Goal: Find specific page/section

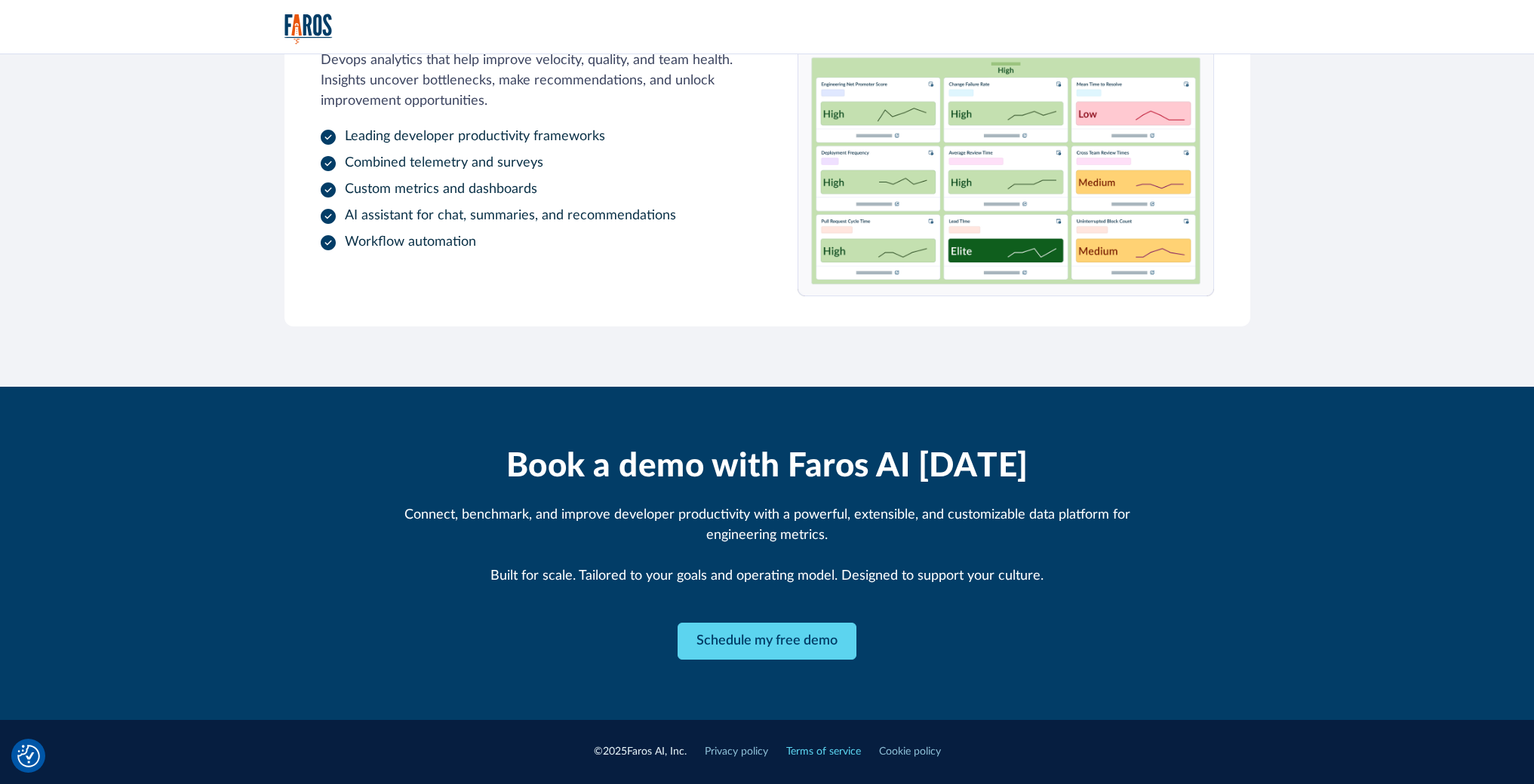
click at [830, 759] on link "Terms of service" at bounding box center [823, 752] width 75 height 15
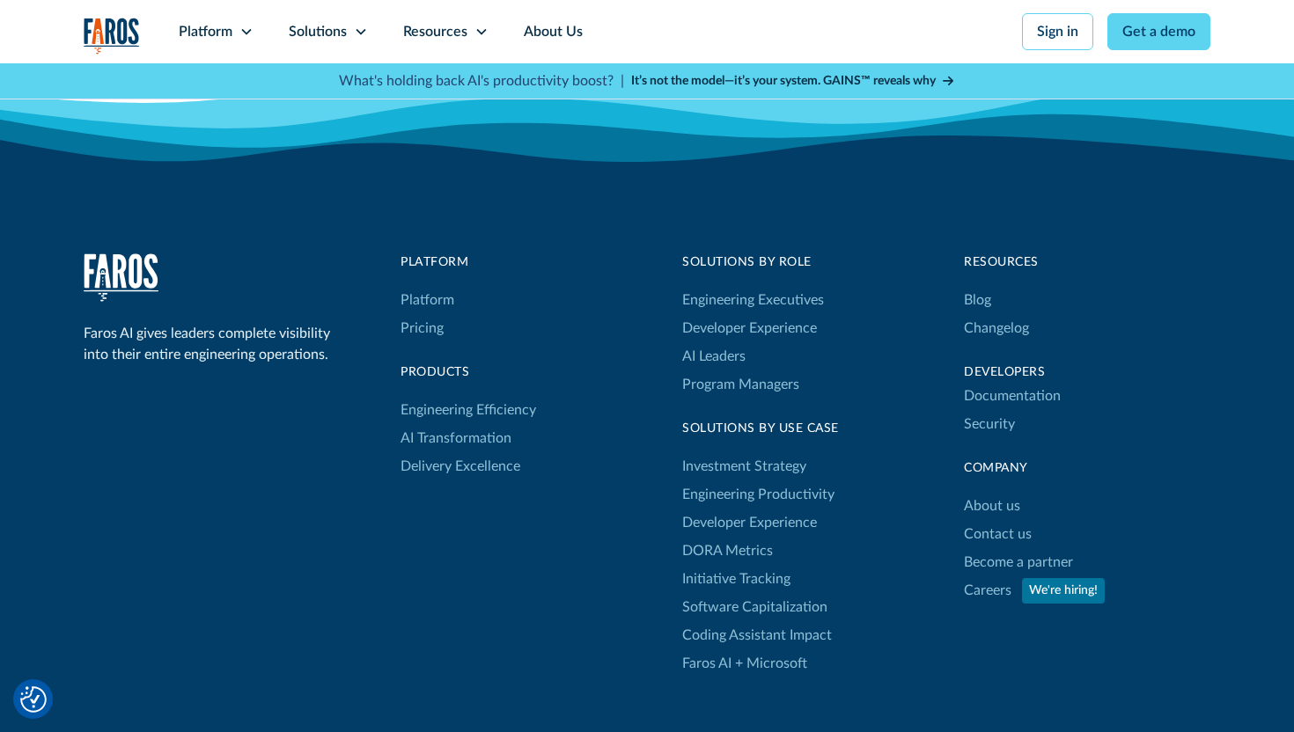
scroll to position [5871, 0]
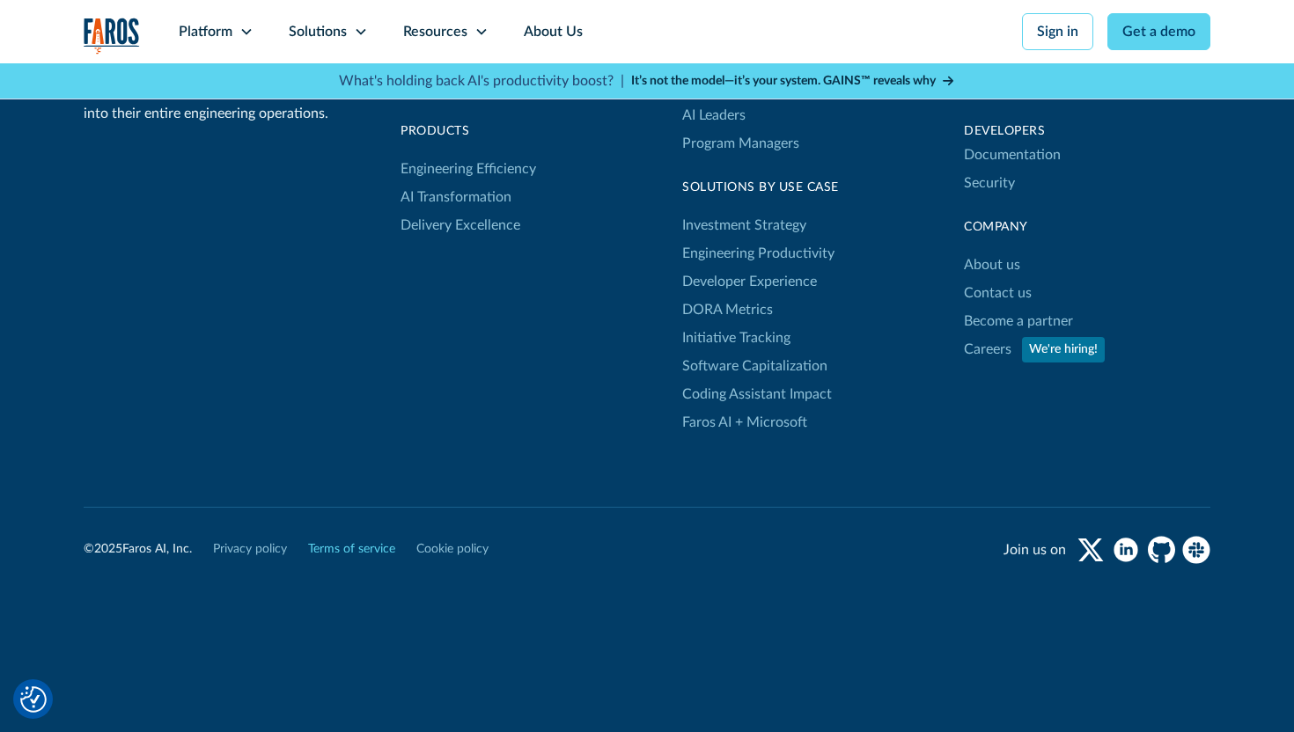
click at [340, 554] on link "Terms of service" at bounding box center [351, 549] width 87 height 18
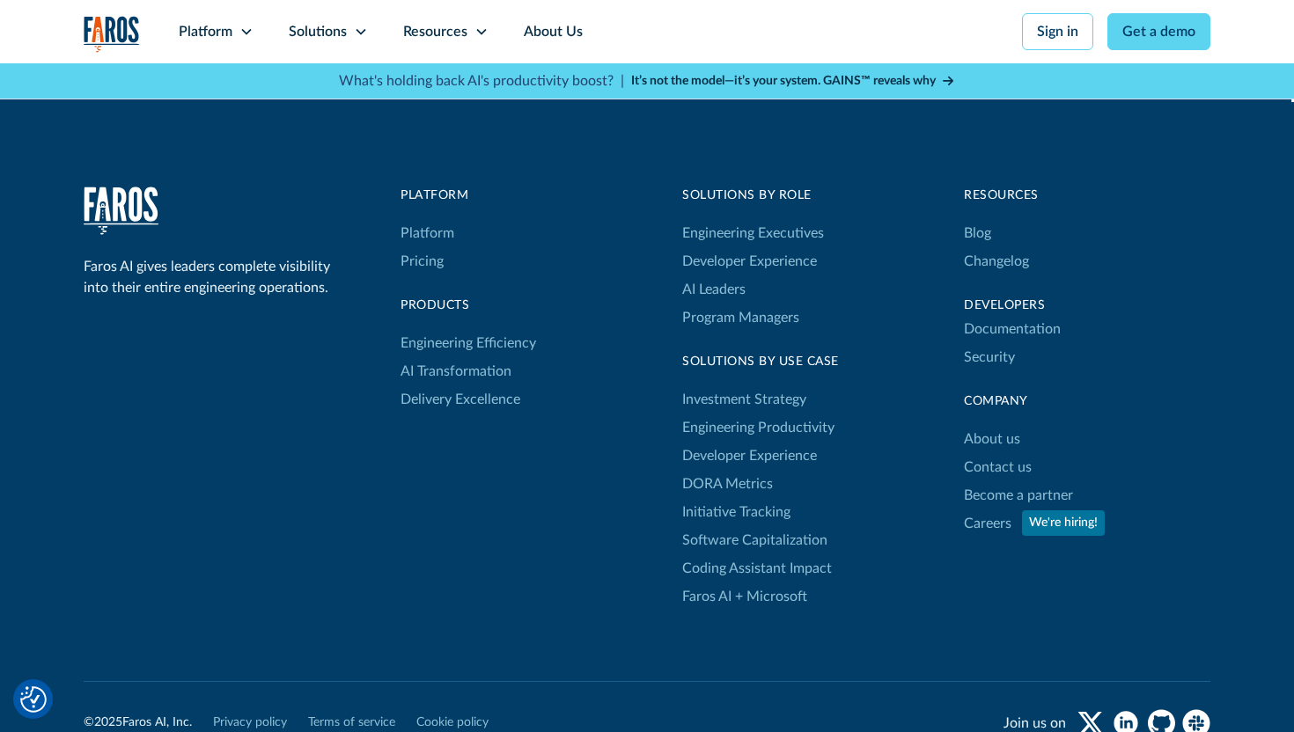
scroll to position [7454, 0]
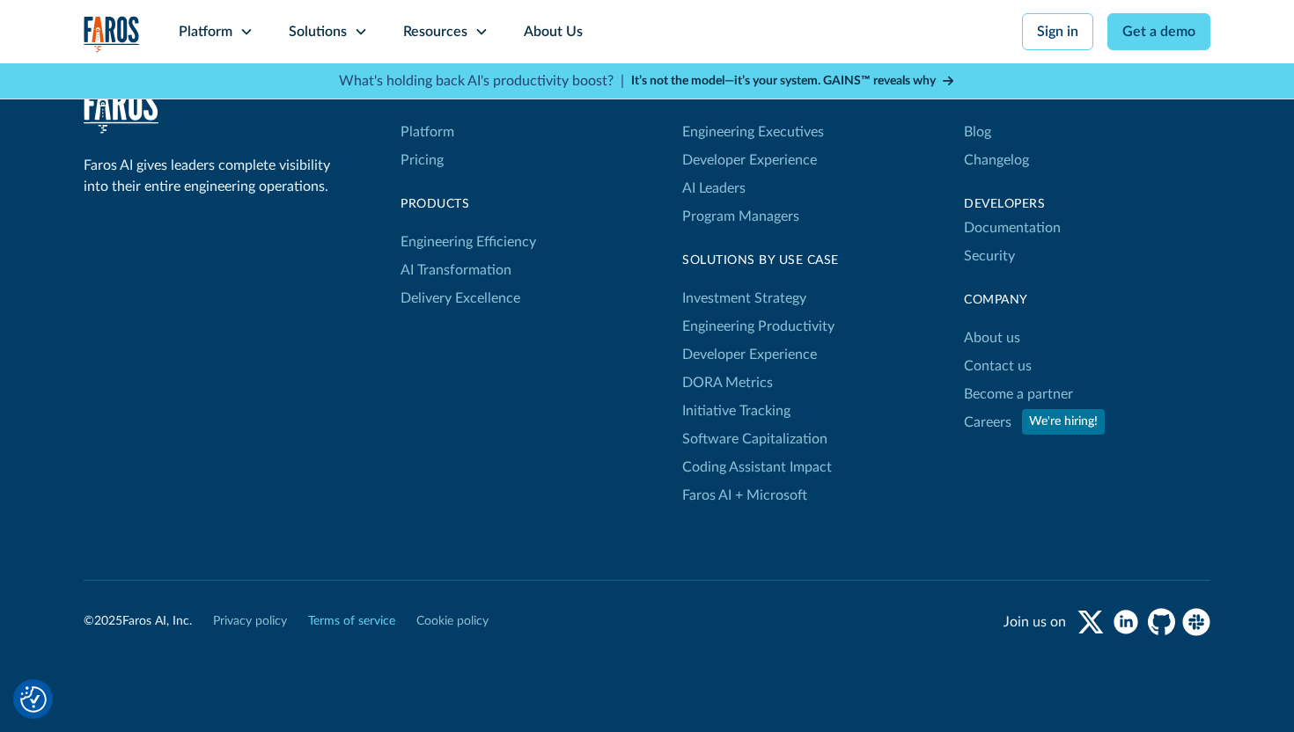
click at [365, 613] on link "Terms of service" at bounding box center [351, 622] width 87 height 18
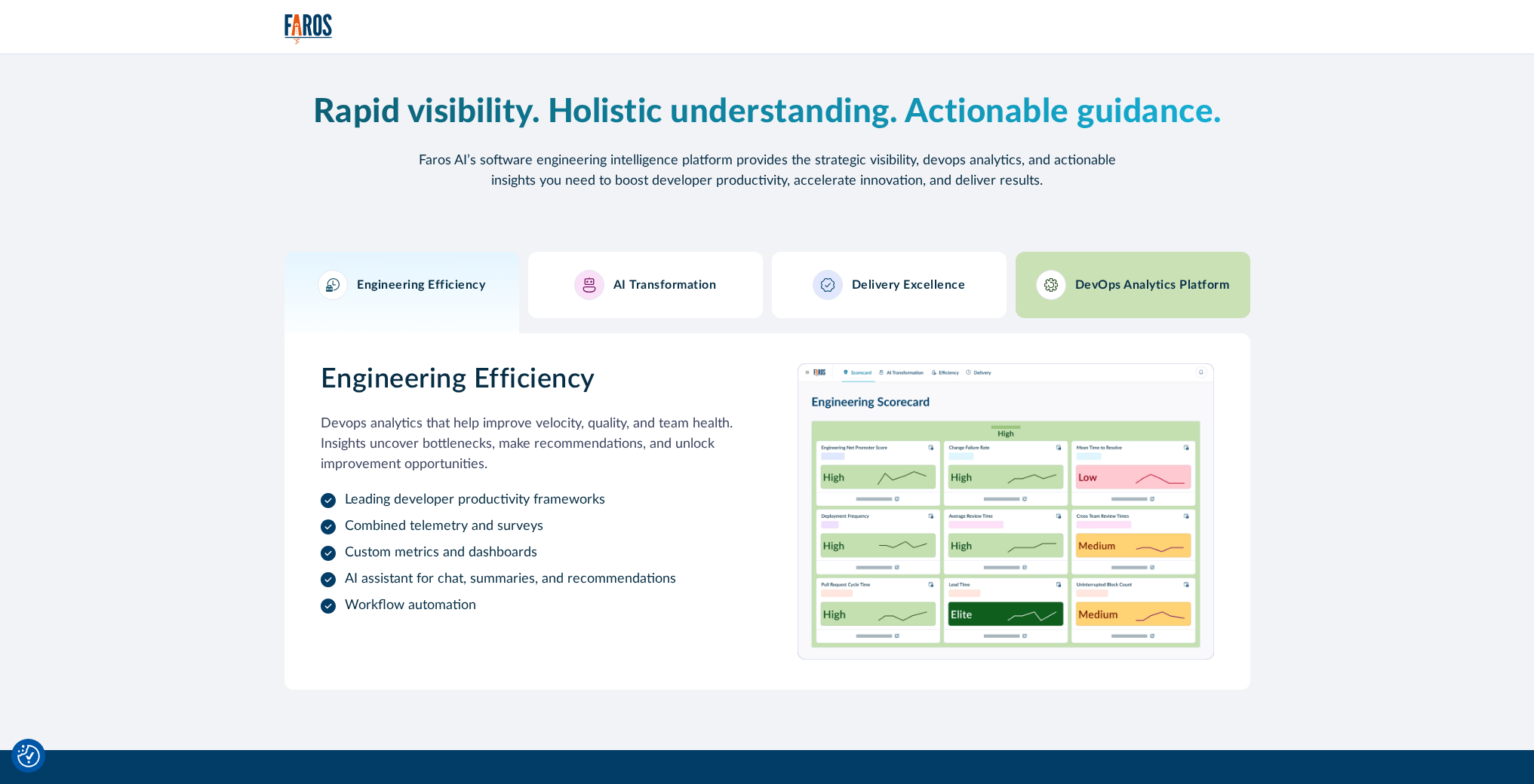
scroll to position [1415, 0]
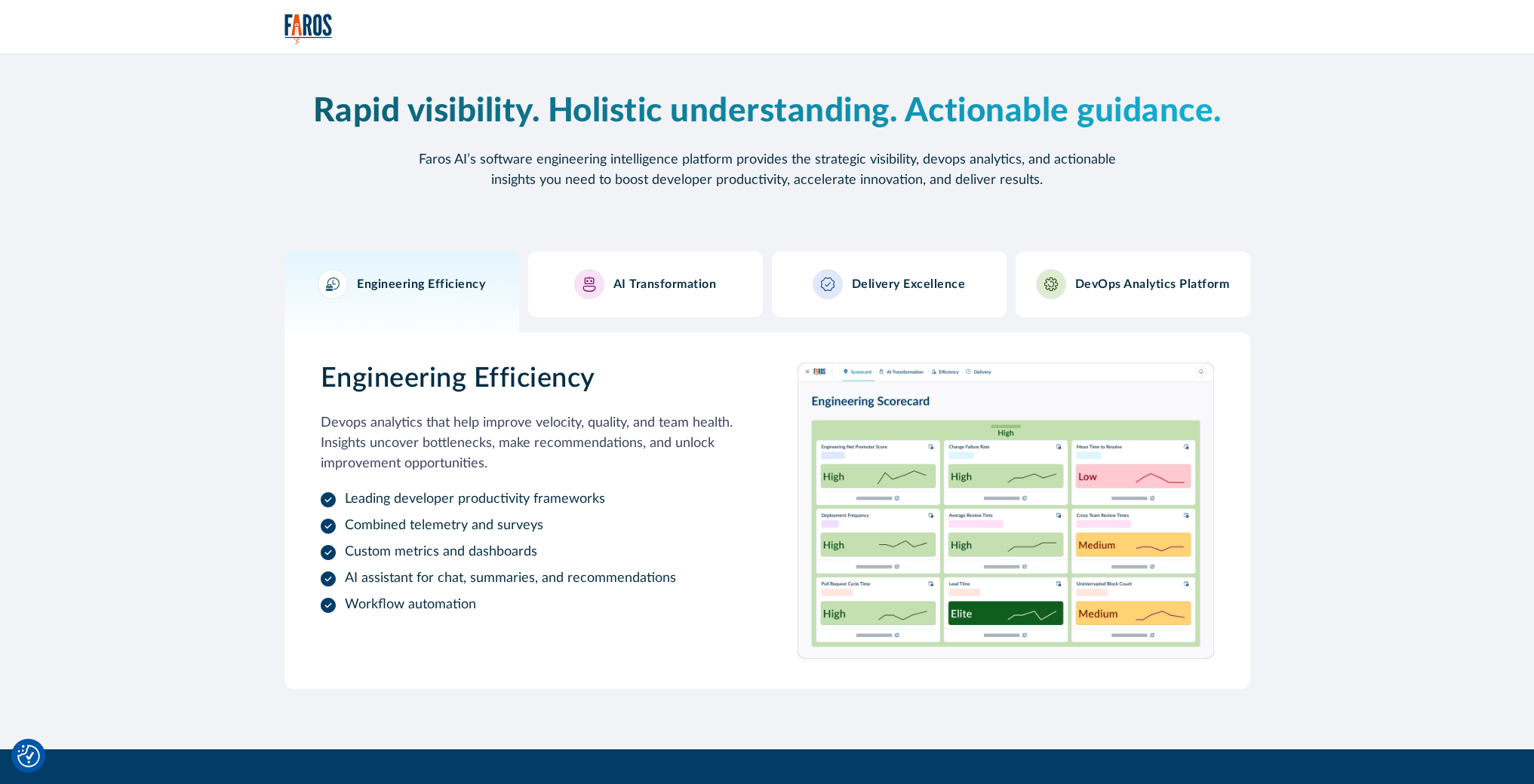
click at [456, 288] on h3 "Engineering Efficiency" at bounding box center [421, 284] width 129 height 15
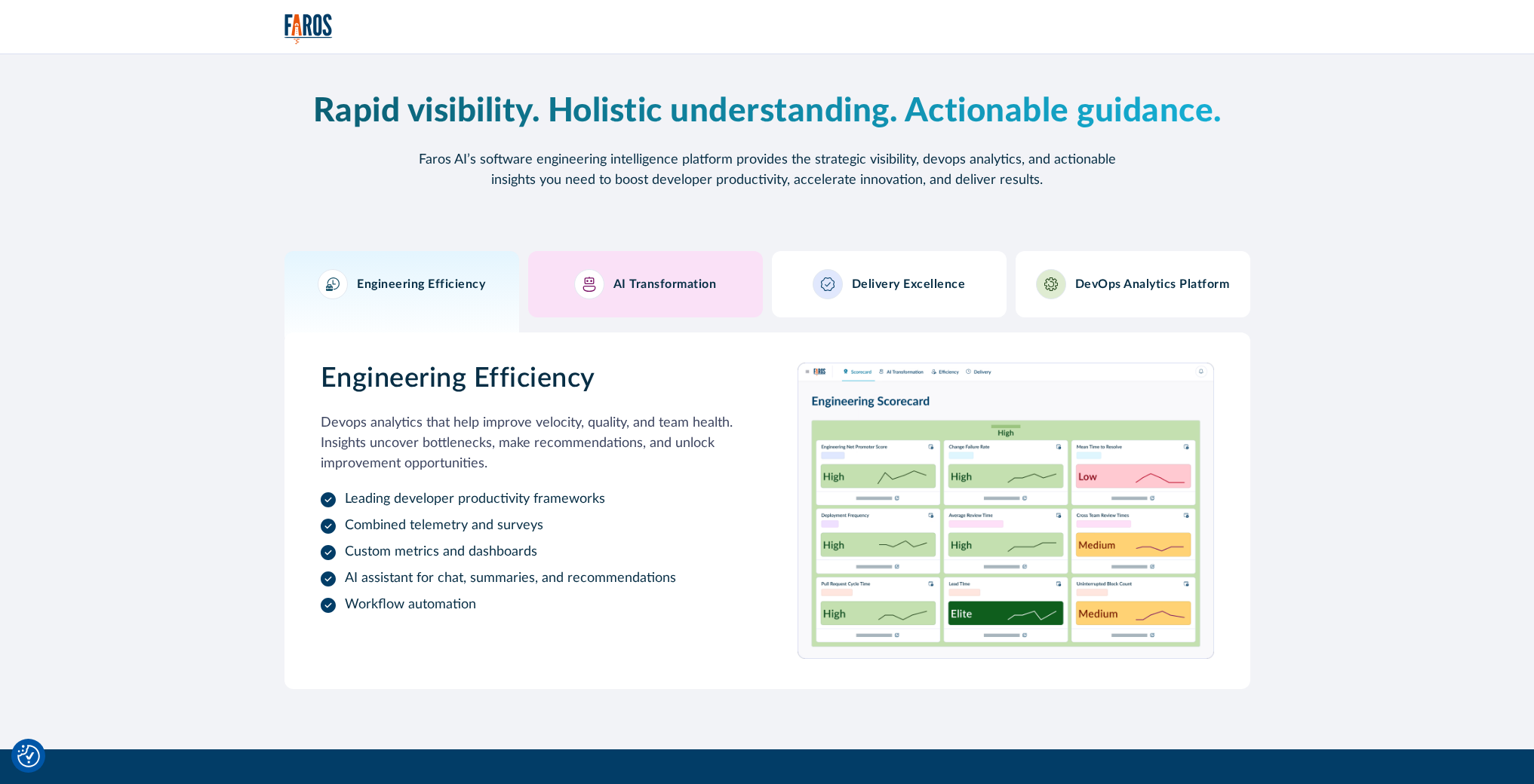
click at [646, 265] on link "AI Transformation" at bounding box center [645, 284] width 235 height 66
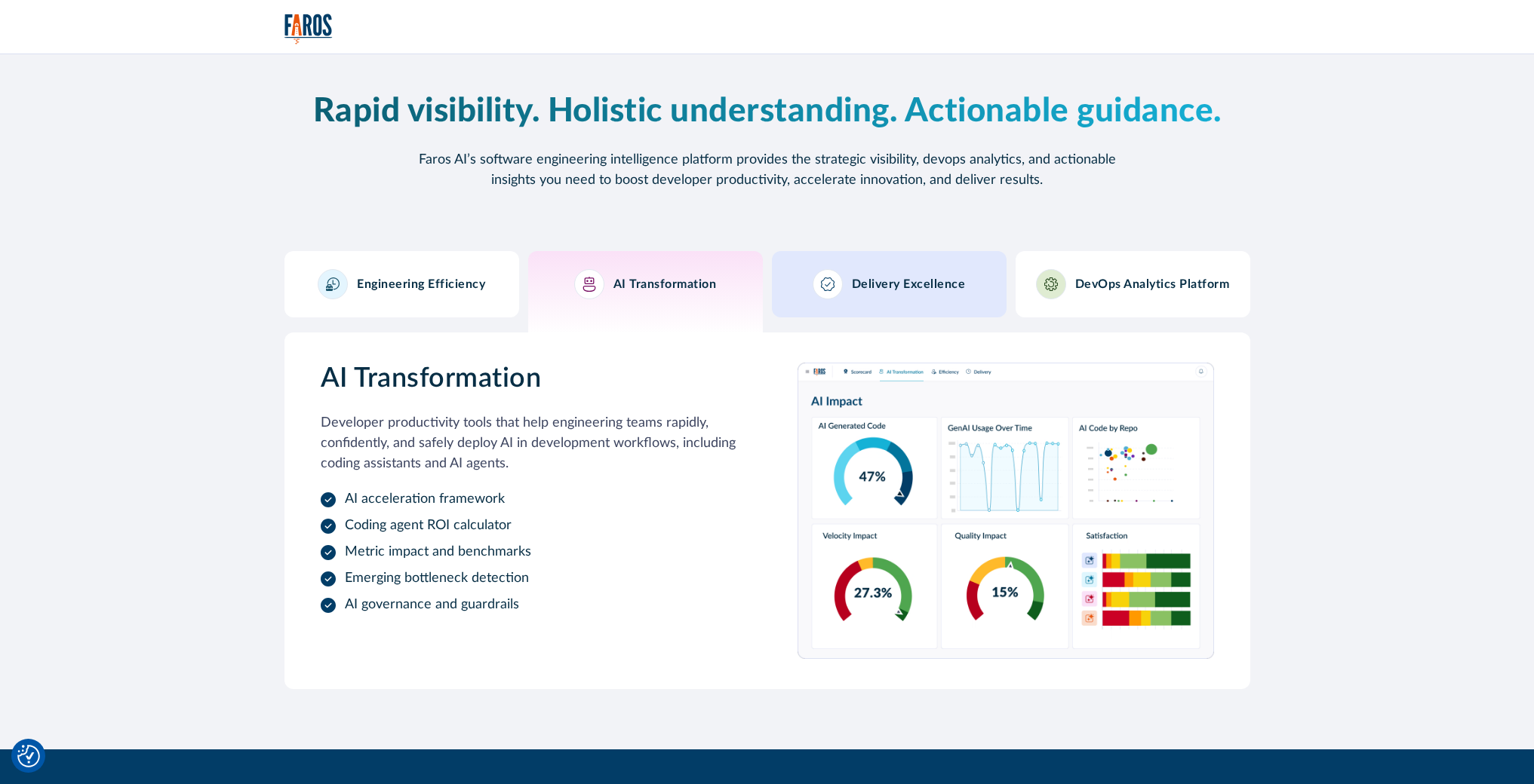
click at [836, 279] on div at bounding box center [827, 284] width 30 height 30
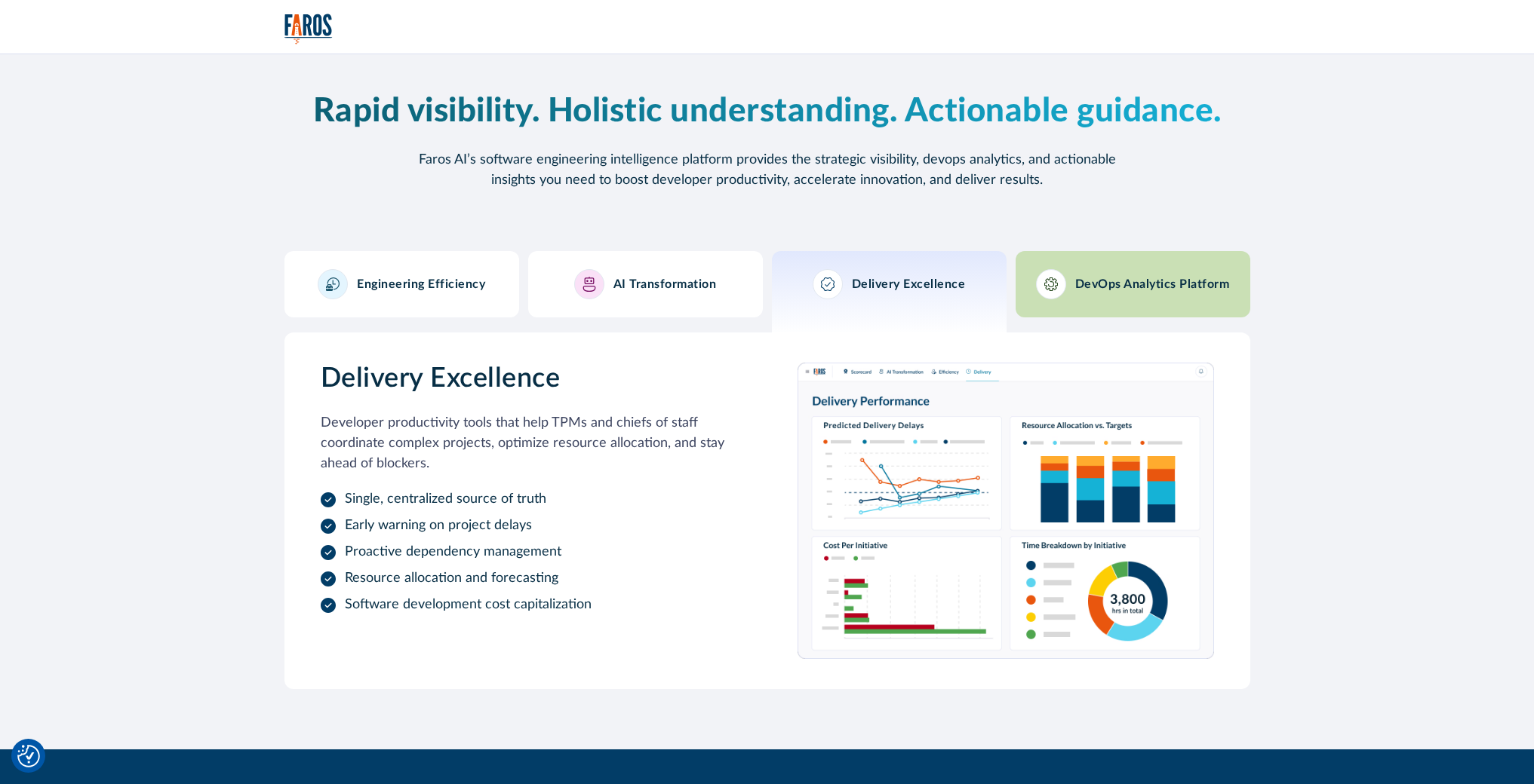
click at [1111, 287] on h3 "DevOps Analytics Platform" at bounding box center [1152, 284] width 154 height 15
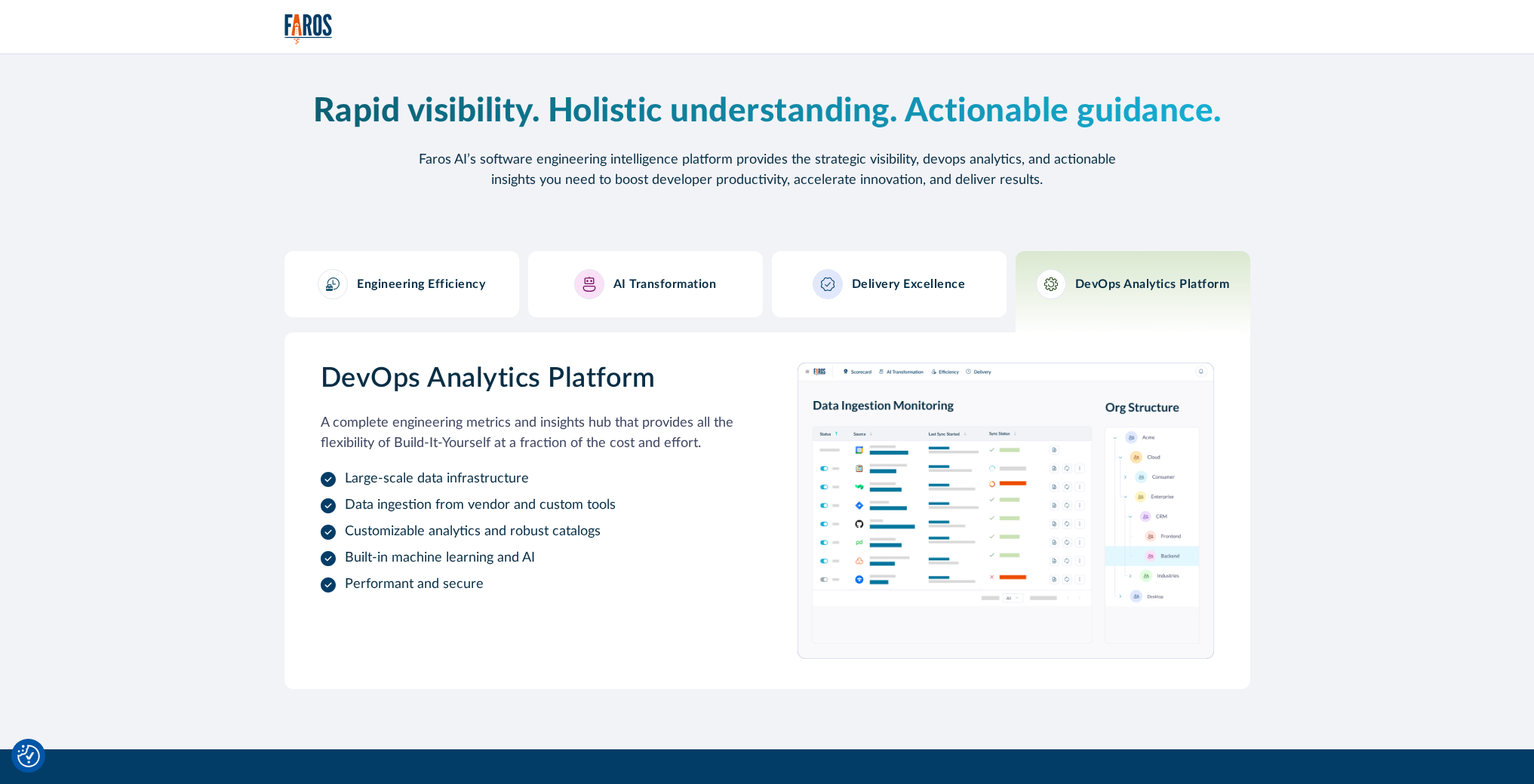
click at [441, 296] on div "Engineering Efficiency" at bounding box center [401, 284] width 167 height 30
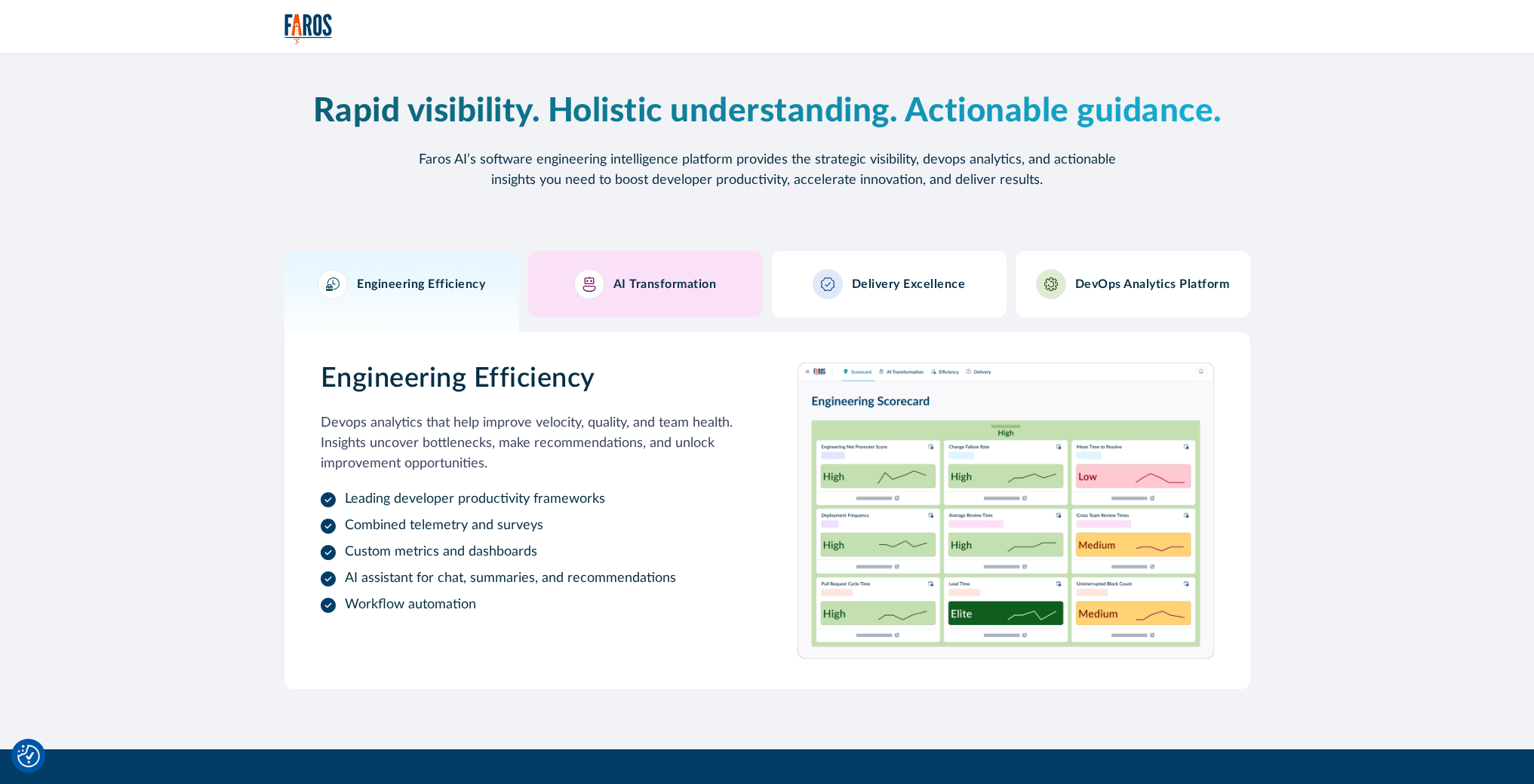
click at [602, 293] on div "AI Transformation" at bounding box center [645, 284] width 142 height 30
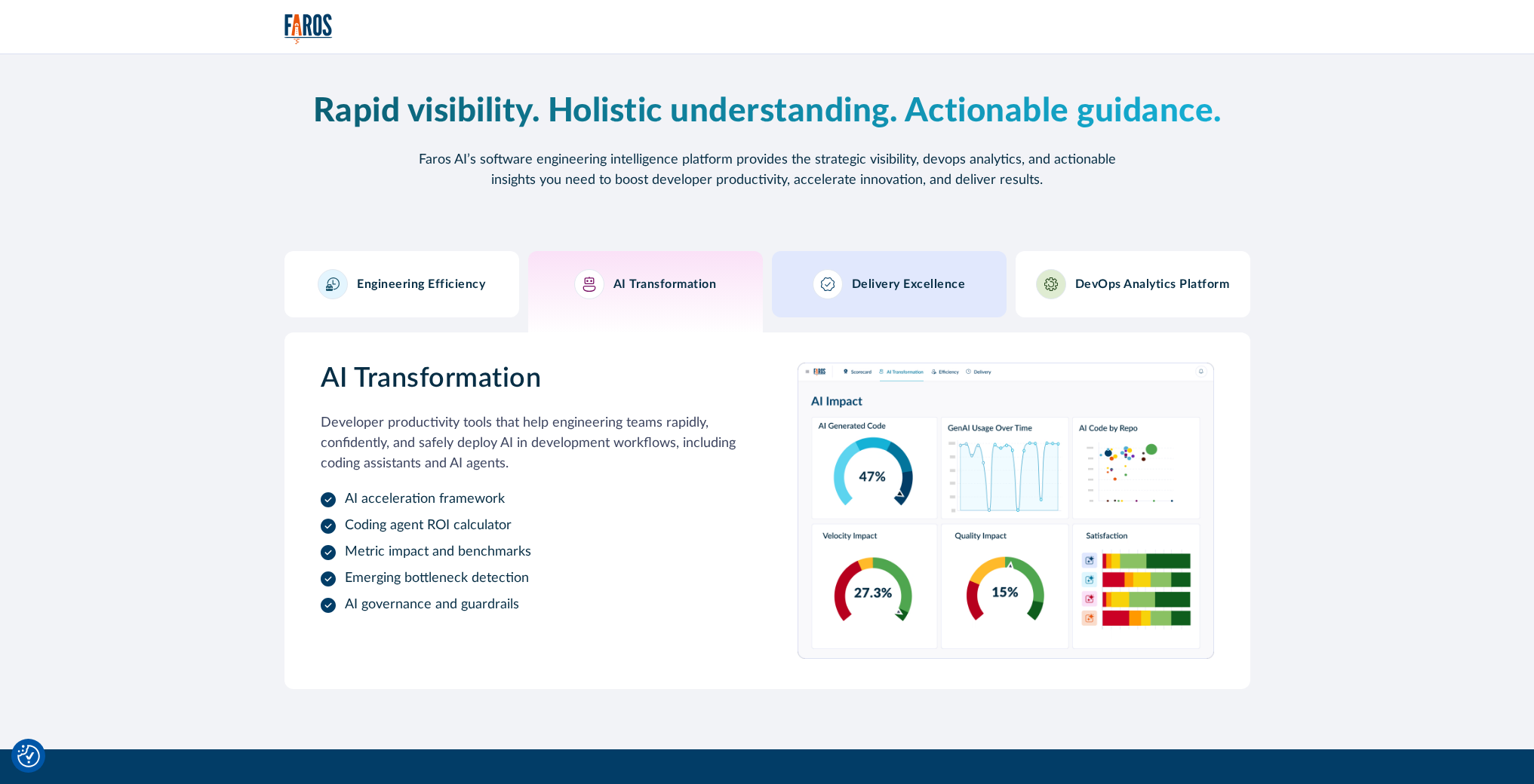
click at [830, 301] on link "Delivery Excellence" at bounding box center [890, 284] width 235 height 66
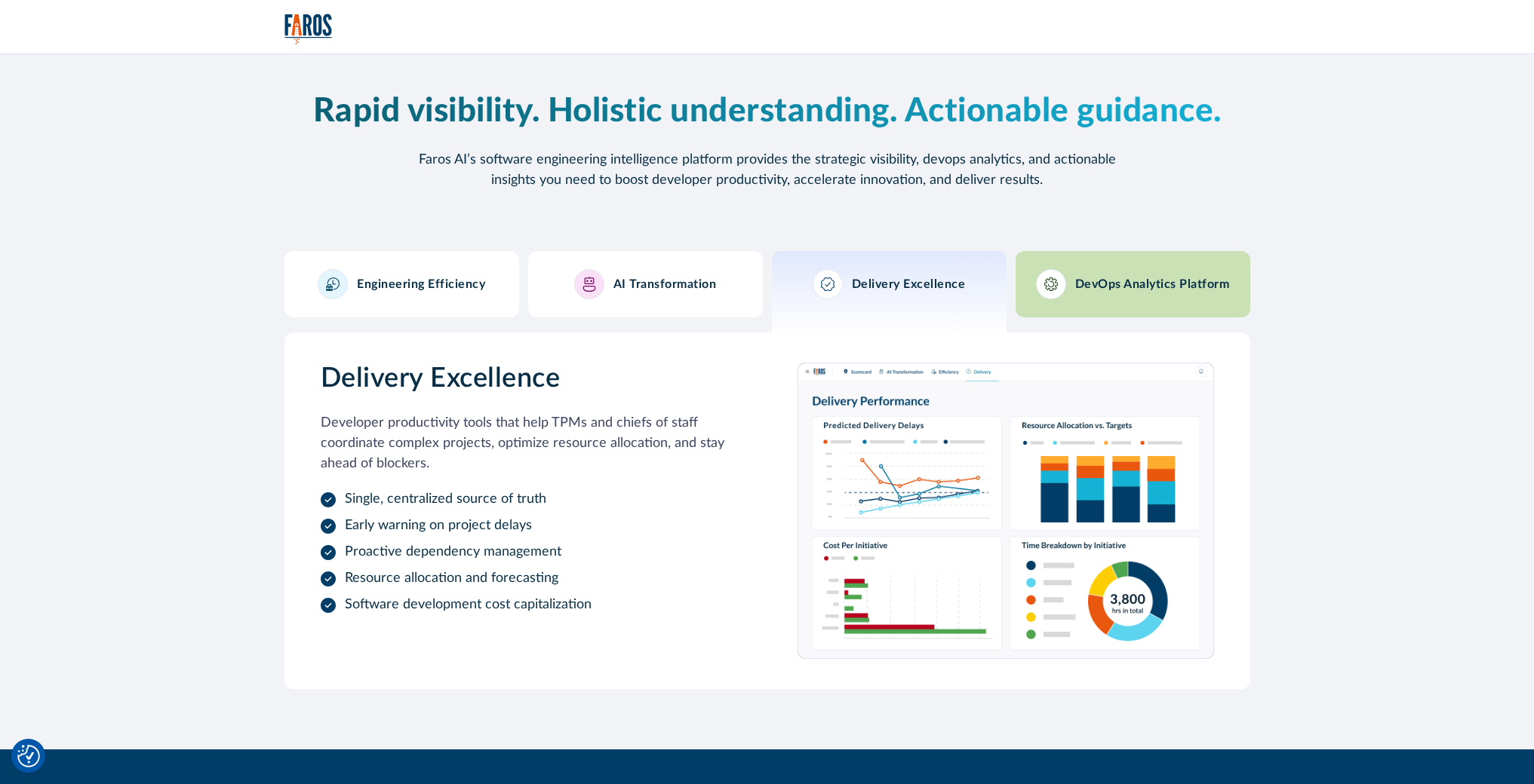
click at [1062, 281] on div at bounding box center [1051, 284] width 30 height 30
